Goal: Complete application form

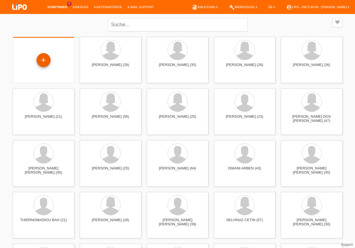
click at [44, 57] on div "+" at bounding box center [43, 60] width 13 height 10
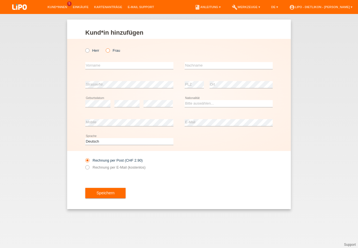
click at [105, 48] on icon at bounding box center [105, 48] width 0 height 0
click at [108, 51] on input "Frau" at bounding box center [108, 50] width 4 height 4
radio input "true"
click at [103, 63] on input "text" at bounding box center [129, 65] width 88 height 7
type input "dalila"
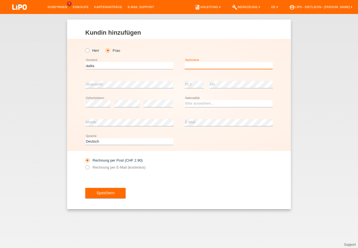
click at [211, 67] on input "text" at bounding box center [228, 65] width 88 height 7
type input "paglialunga"
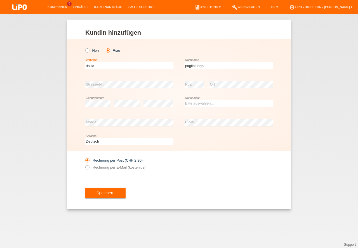
click at [88, 67] on input "dalila" at bounding box center [129, 65] width 88 height 7
type input "[PERSON_NAME]"
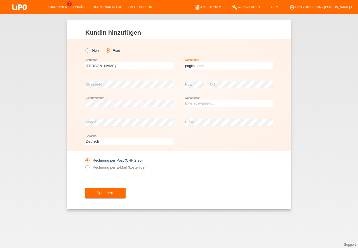
click at [186, 65] on input "paglialunga" at bounding box center [228, 65] width 88 height 7
click at [231, 64] on input "Paglialunga" at bounding box center [228, 65] width 88 height 7
type input "Paglialunga Poggioli"
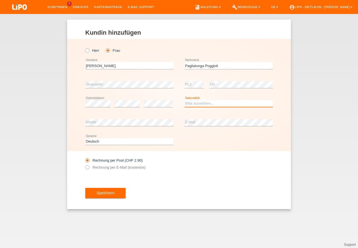
click at [192, 104] on select "Bitte auswählen... Schweiz Deutschland Liechtenstein Österreich ------------ Af…" at bounding box center [228, 103] width 88 height 7
select select "IT"
click at [0, 0] on option "Italien" at bounding box center [0, 0] width 0 height 0
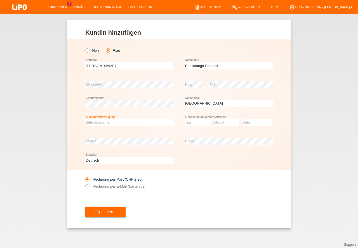
click at [97, 120] on select "Bitte auswählen... C B B - Flüchtlingsstatus Andere" at bounding box center [129, 122] width 88 height 7
select select "C"
click at [0, 0] on option "C" at bounding box center [0, 0] width 0 height 0
click at [197, 122] on select "Tag 01 02 03 04 05 06 07 08 09 10 11" at bounding box center [196, 122] width 25 height 7
select select "11"
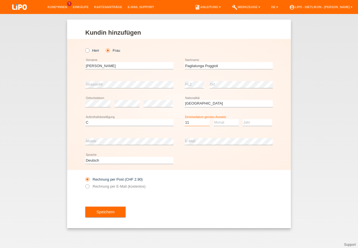
click at [0, 0] on option "11" at bounding box center [0, 0] width 0 height 0
click at [220, 121] on select "Monat 01 02 03 04 05 06 07 08 09 10 11" at bounding box center [226, 122] width 25 height 7
select select "01"
click at [0, 0] on option "01" at bounding box center [0, 0] width 0 height 0
click at [258, 125] on select "Jahr 2025 2024 2023 2022 2021 2020 2019 2018 2017 2016 2015 2014 2013 2012 2011…" at bounding box center [257, 122] width 29 height 7
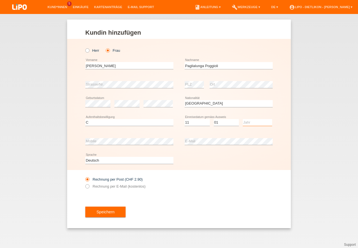
select select "1975"
click at [0, 0] on option "1975" at bounding box center [0, 0] width 0 height 0
click at [88, 184] on div "Rechnung per Post (CHF 2.90) Rechnung per E-Mail (kostenlos)" at bounding box center [129, 183] width 88 height 14
click at [84, 183] on icon at bounding box center [84, 183] width 0 height 0
click at [87, 186] on input "Rechnung per E-Mail (kostenlos)" at bounding box center [87, 187] width 4 height 7
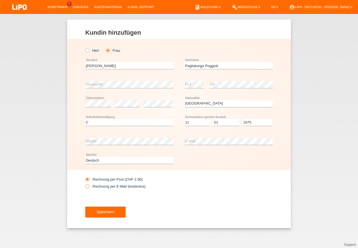
radio input "true"
click at [115, 210] on button "Speichern" at bounding box center [105, 212] width 40 height 11
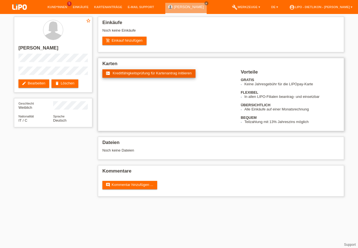
click at [139, 77] on link "fact_check Kreditfähigkeitsprüfung für Kartenantrag initiieren" at bounding box center [148, 73] width 93 height 8
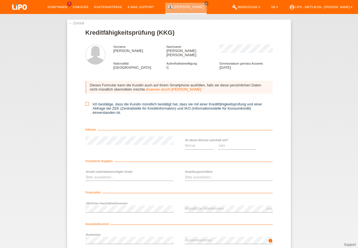
click at [87, 102] on icon at bounding box center [87, 104] width 4 height 4
click at [87, 102] on input "Ich bestätige, dass die Kundin mündlich bestätigt hat, dass sie mit einer Kredi…" at bounding box center [87, 104] width 4 height 4
checkbox input "true"
click at [193, 142] on select "Monat 01 02 03 04 05 06 07 08 09 10" at bounding box center [198, 145] width 29 height 7
select select "10"
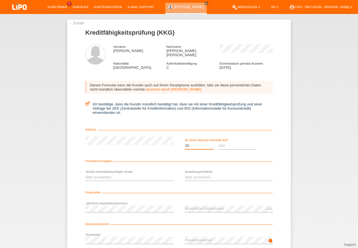
click at [0, 0] on option "10" at bounding box center [0, 0] width 0 height 0
click at [225, 142] on select "Jahr 2025 2024 2023 2022 2021 2020 2019 2018 2017 2016 2015 2014 2013 2012 2011…" at bounding box center [237, 145] width 39 height 7
select select "2001"
click at [0, 0] on option "2001" at bounding box center [0, 0] width 0 height 0
click at [98, 174] on select "Bitte auswählen... 0 1 2 3 4 5 6 7 8 9" at bounding box center [129, 177] width 88 height 7
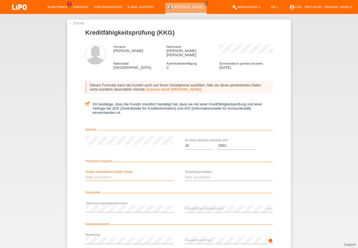
select select "0"
click at [0, 0] on option "0" at bounding box center [0, 0] width 0 height 0
click at [195, 174] on select "Bitte auswählen... Unbefristet Befristet Lehrling/Student Pensioniert Nicht arb…" at bounding box center [228, 177] width 88 height 7
select select "UNLIMITED"
click at [0, 0] on option "Unbefristet" at bounding box center [0, 0] width 0 height 0
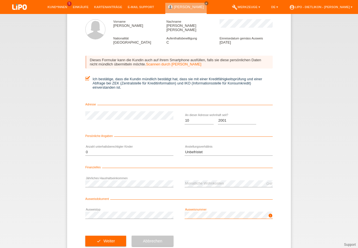
scroll to position [37, 0]
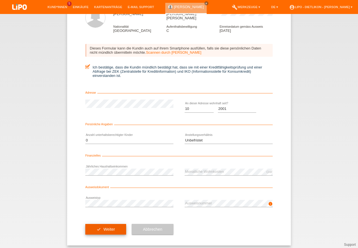
click at [115, 226] on button "check Weiter" at bounding box center [105, 229] width 41 height 11
